Goal: Transaction & Acquisition: Book appointment/travel/reservation

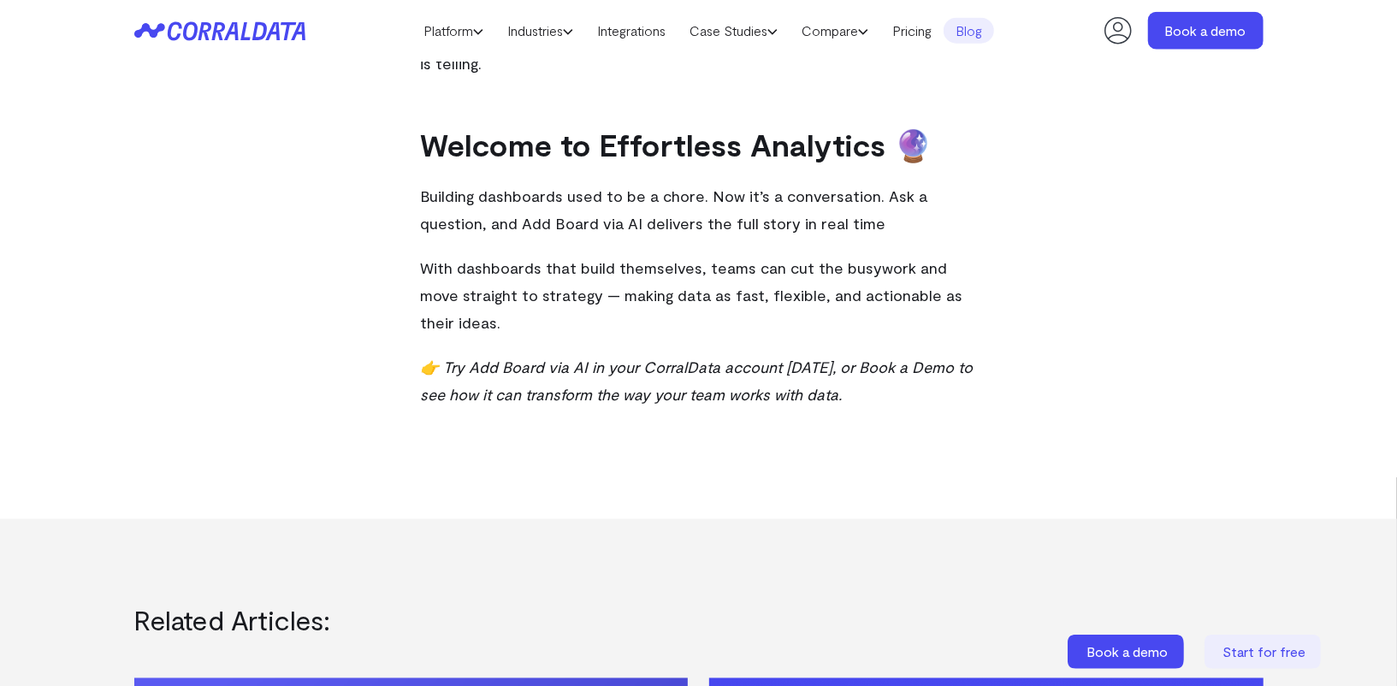
scroll to position [1481, 0]
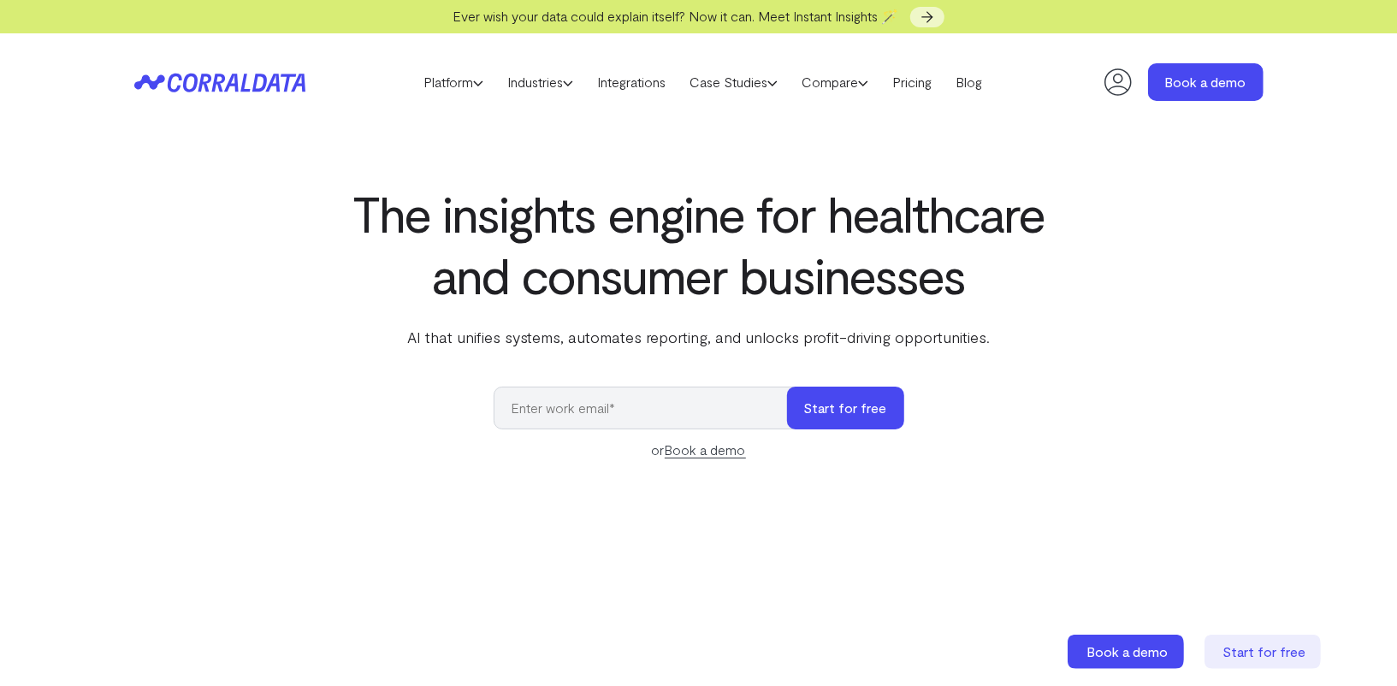
click at [1122, 85] on icon at bounding box center [1118, 82] width 34 height 34
click at [1211, 82] on link "Book a demo" at bounding box center [1206, 82] width 116 height 38
click at [969, 80] on link "Blog" at bounding box center [969, 82] width 50 height 26
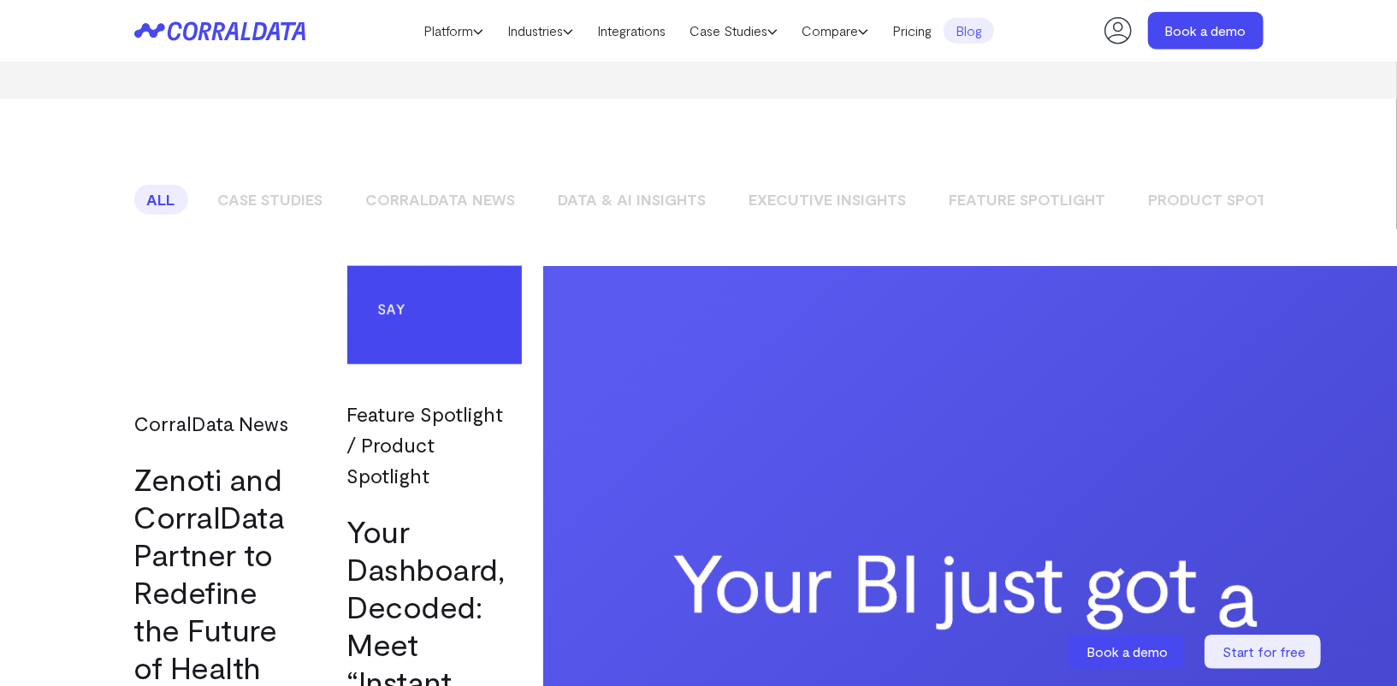
scroll to position [1290, 0]
